Goal: Information Seeking & Learning: Learn about a topic

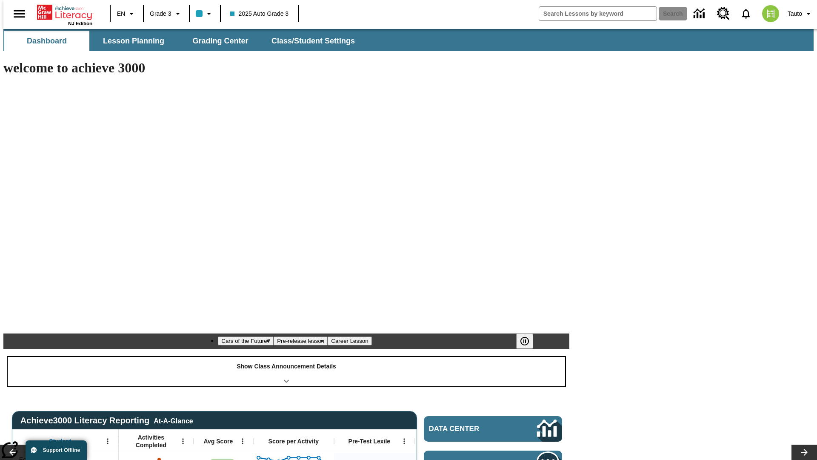
click at [286, 357] on div "Show Class Announcement Details" at bounding box center [287, 371] width 558 height 29
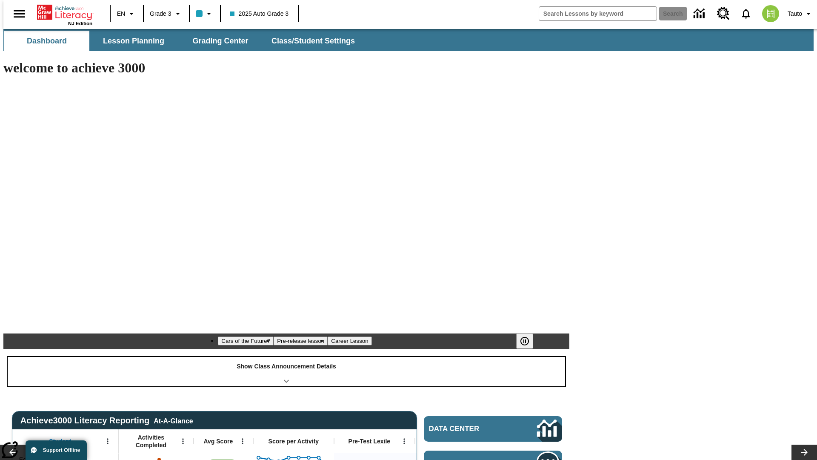
click at [286, 357] on div "Show Class Announcement Details" at bounding box center [287, 371] width 558 height 29
